Goal: Task Accomplishment & Management: Use online tool/utility

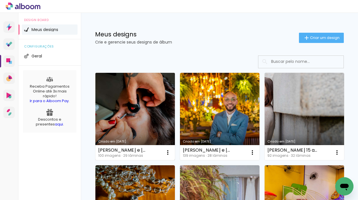
click at [143, 120] on link "Criado em [DATE]" at bounding box center [135, 116] width 80 height 87
